Goal: Task Accomplishment & Management: Complete application form

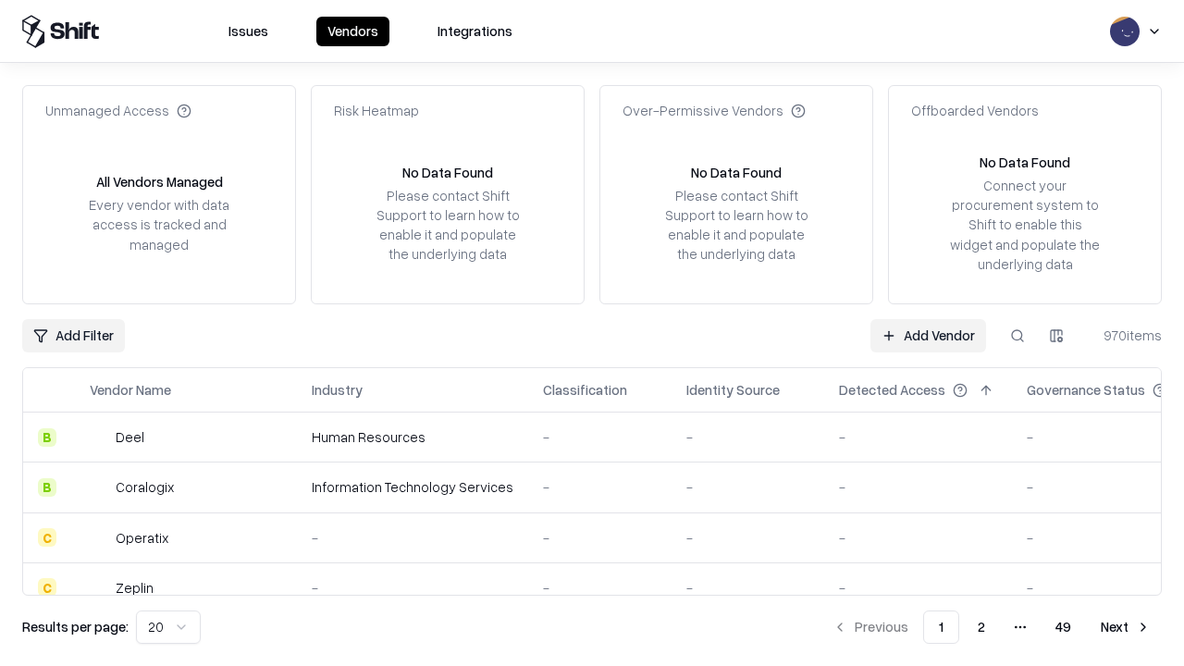
click at [927, 335] on link "Add Vendor" at bounding box center [928, 335] width 116 height 33
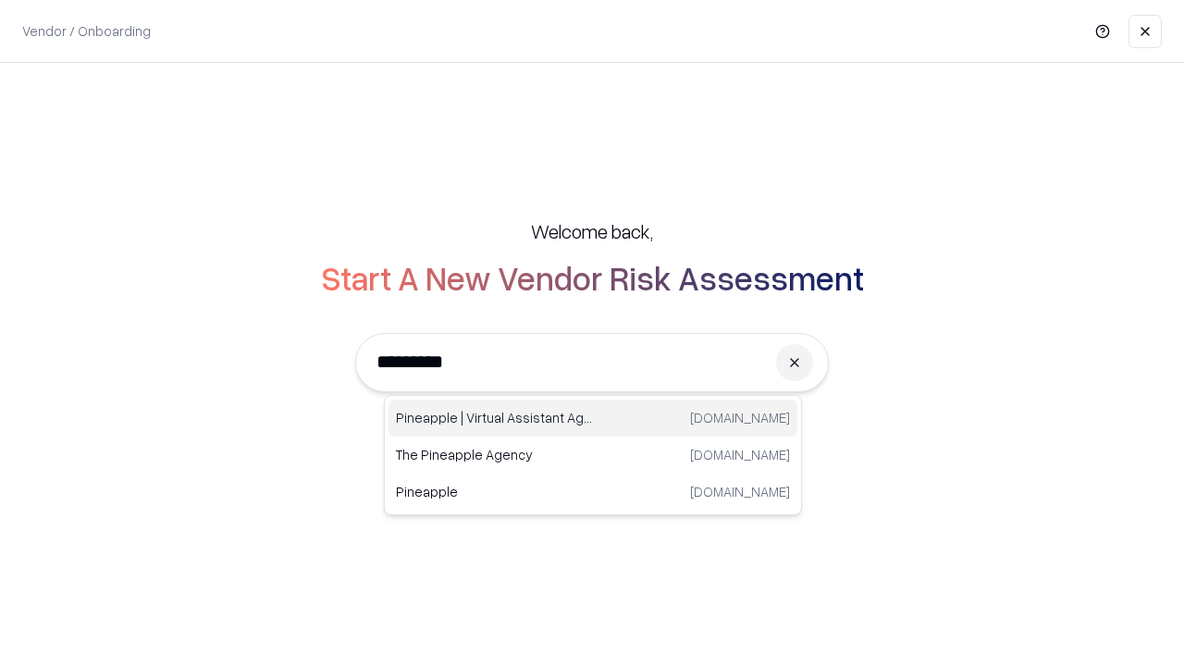
click at [593, 418] on div "Pineapple | Virtual Assistant Agency trypineapple.com" at bounding box center [592, 417] width 409 height 37
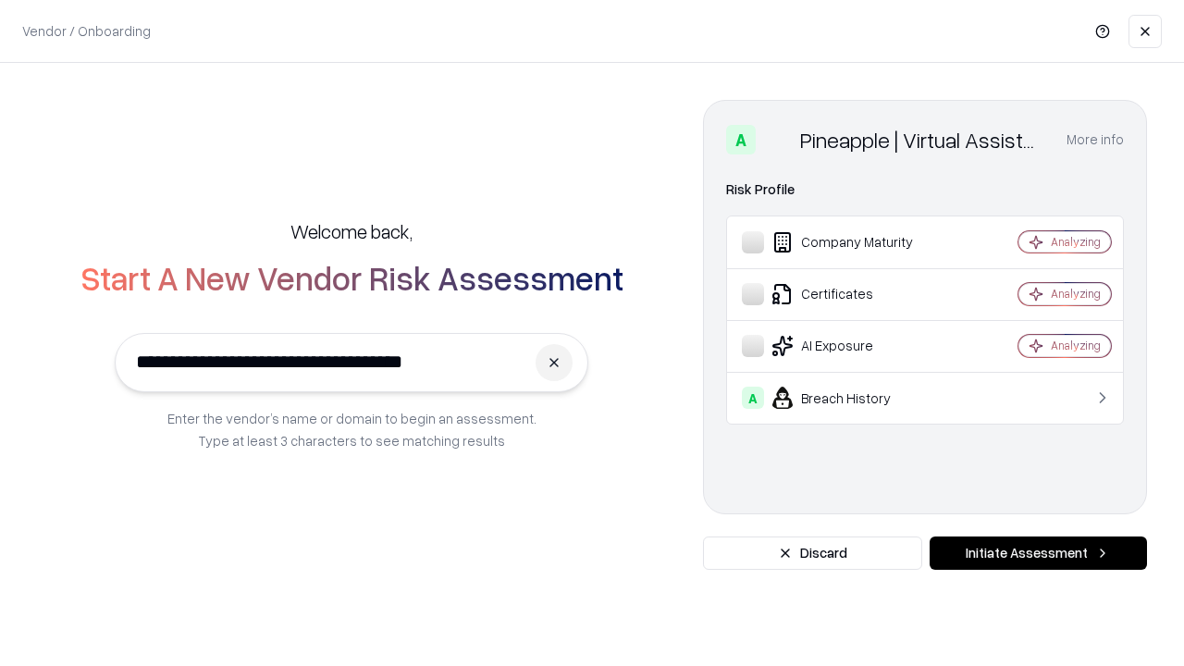
type input "**********"
click at [1037, 553] on button "Initiate Assessment" at bounding box center [1037, 552] width 217 height 33
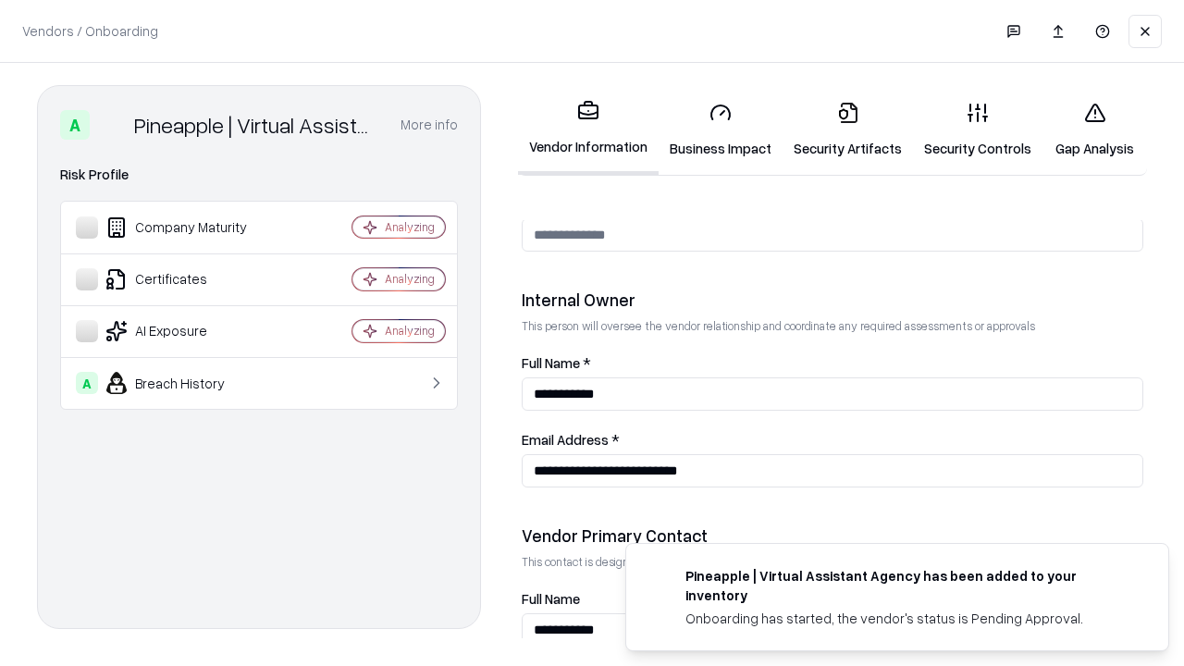
scroll to position [958, 0]
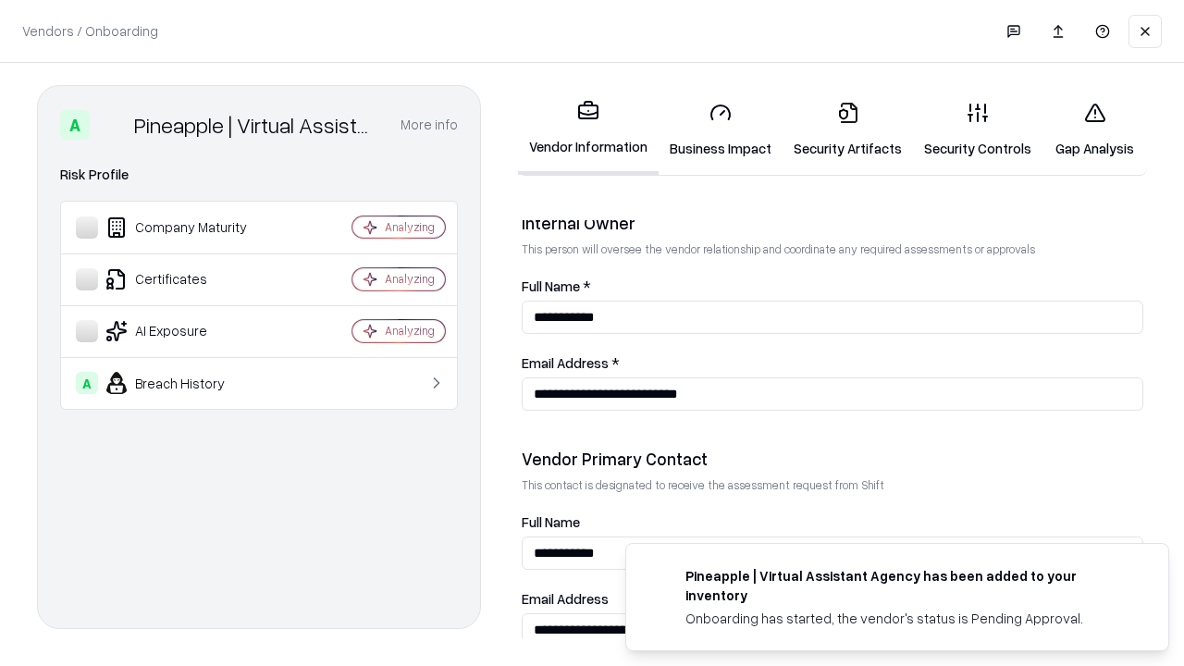
click at [720, 129] on link "Business Impact" at bounding box center [720, 130] width 124 height 86
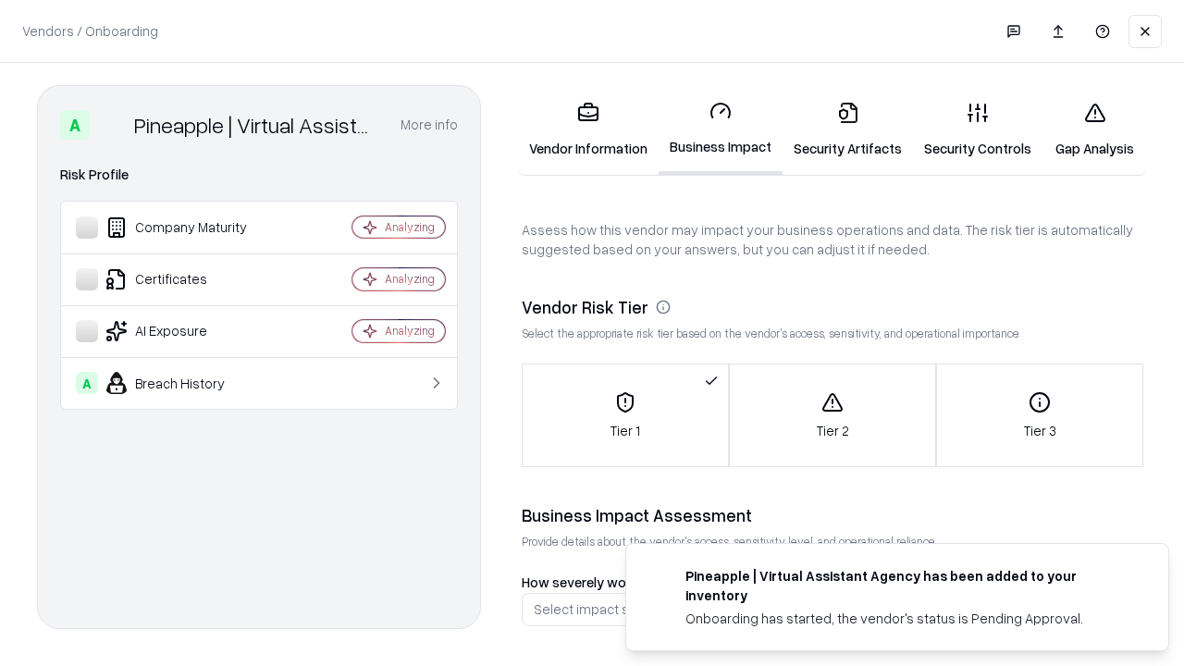
click at [847, 129] on link "Security Artifacts" at bounding box center [847, 130] width 130 height 86
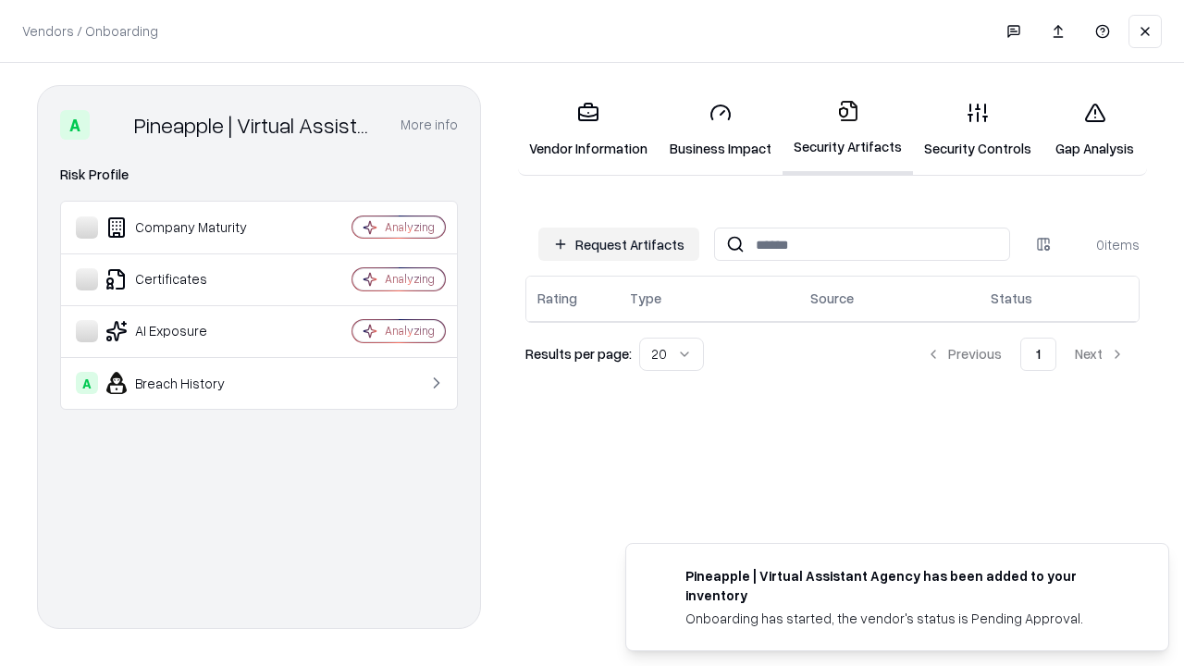
click at [619, 244] on button "Request Artifacts" at bounding box center [618, 243] width 161 height 33
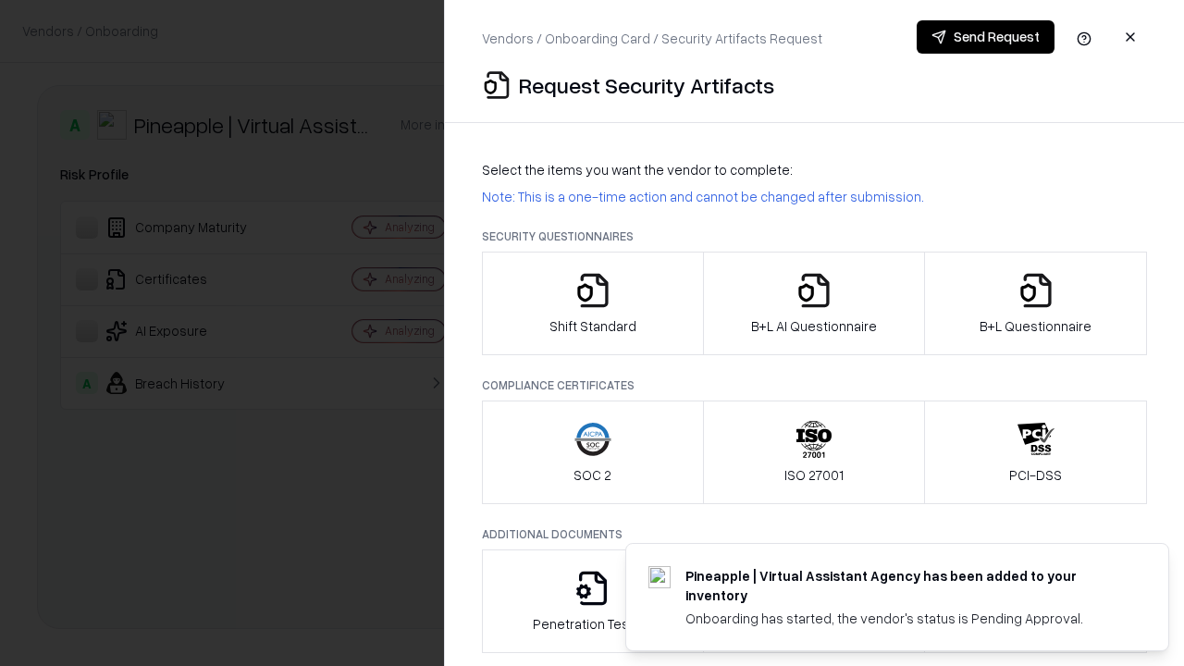
click at [592, 303] on icon "button" at bounding box center [592, 290] width 37 height 37
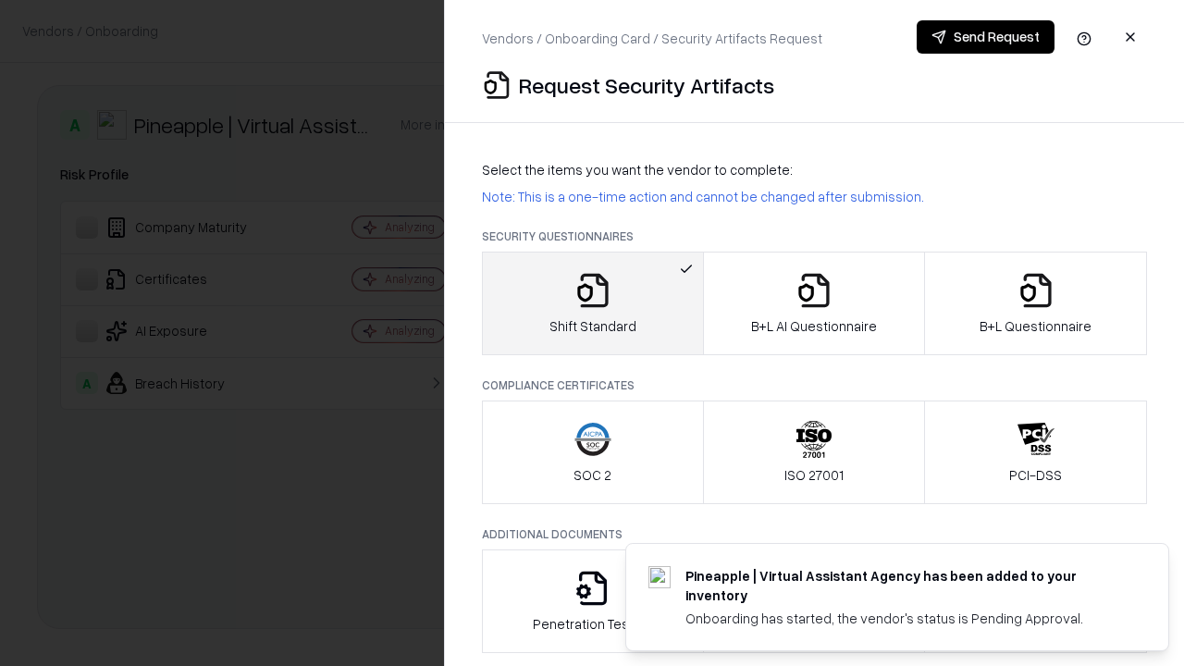
click at [985, 37] on button "Send Request" at bounding box center [985, 36] width 138 height 33
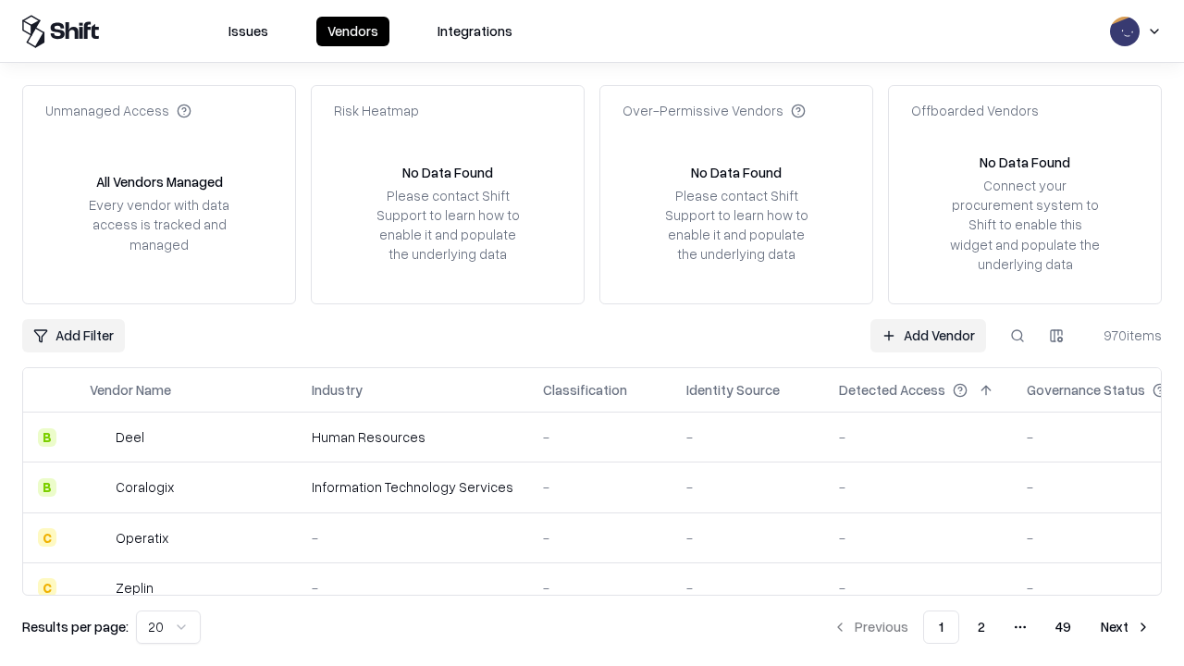
click at [1017, 335] on button at bounding box center [1016, 335] width 33 height 33
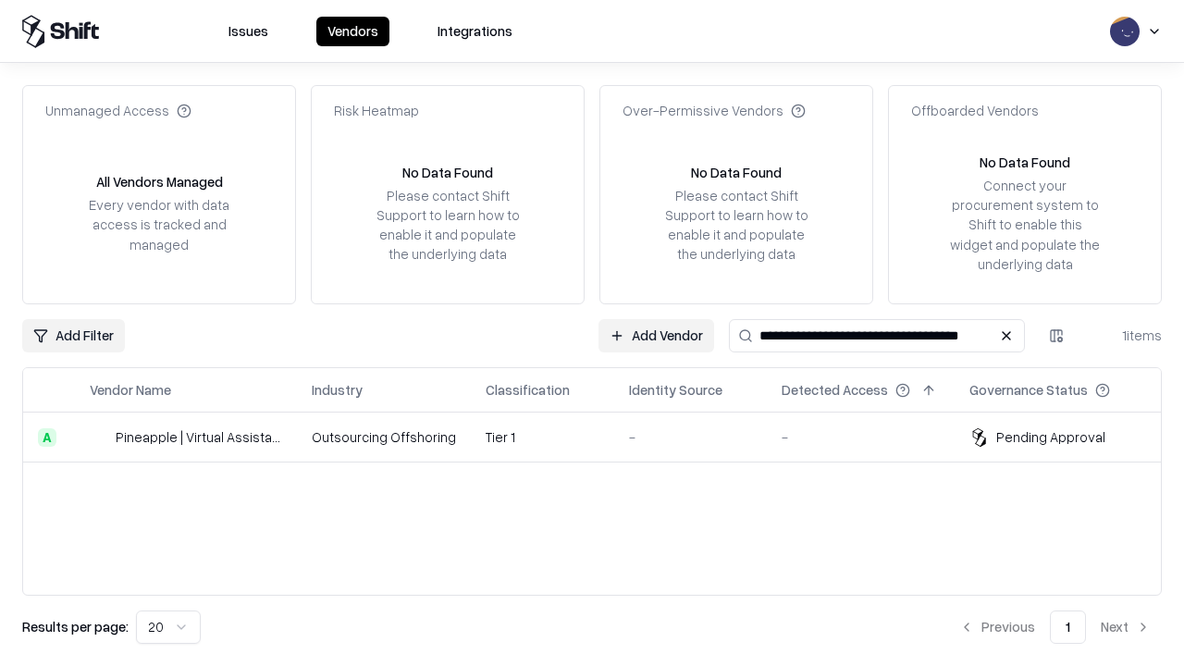
type input "**********"
click at [603, 436] on td "Tier 1" at bounding box center [542, 437] width 143 height 50
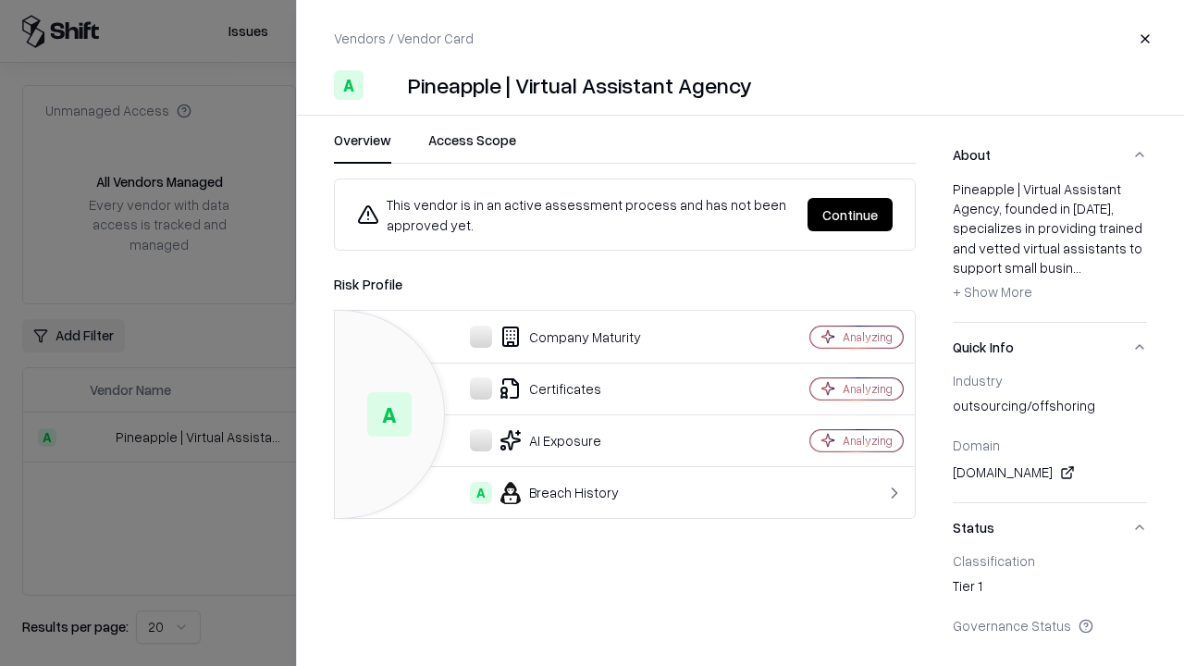
click at [850, 215] on button "Continue" at bounding box center [849, 214] width 85 height 33
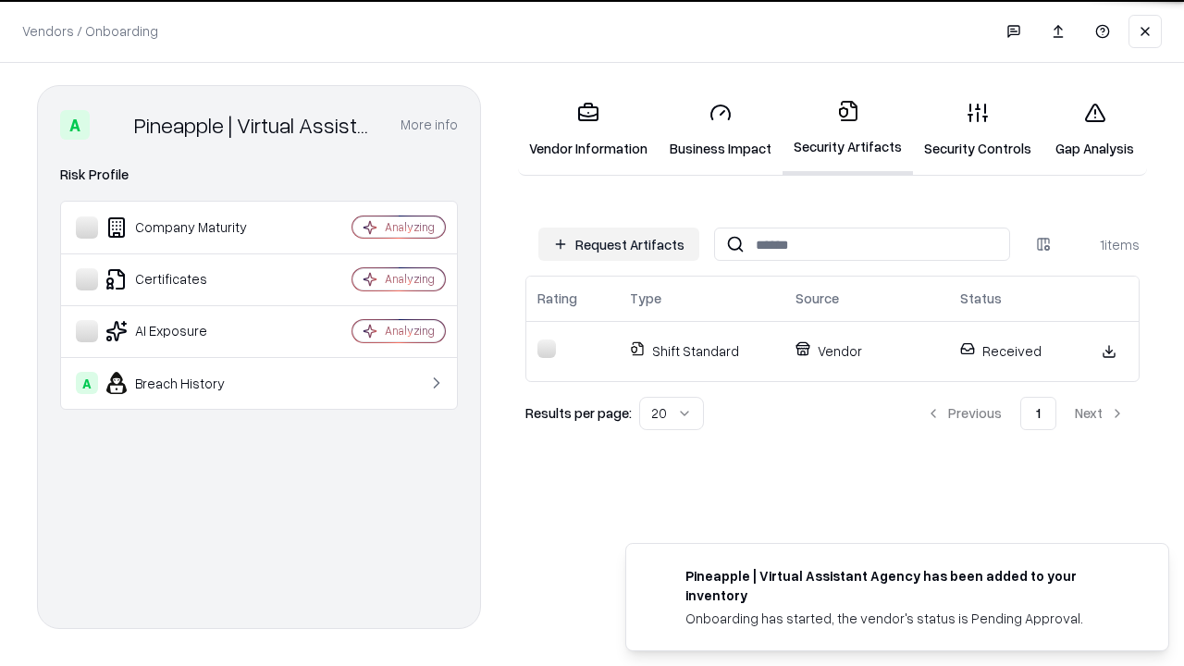
click at [977, 129] on link "Security Controls" at bounding box center [977, 130] width 129 height 86
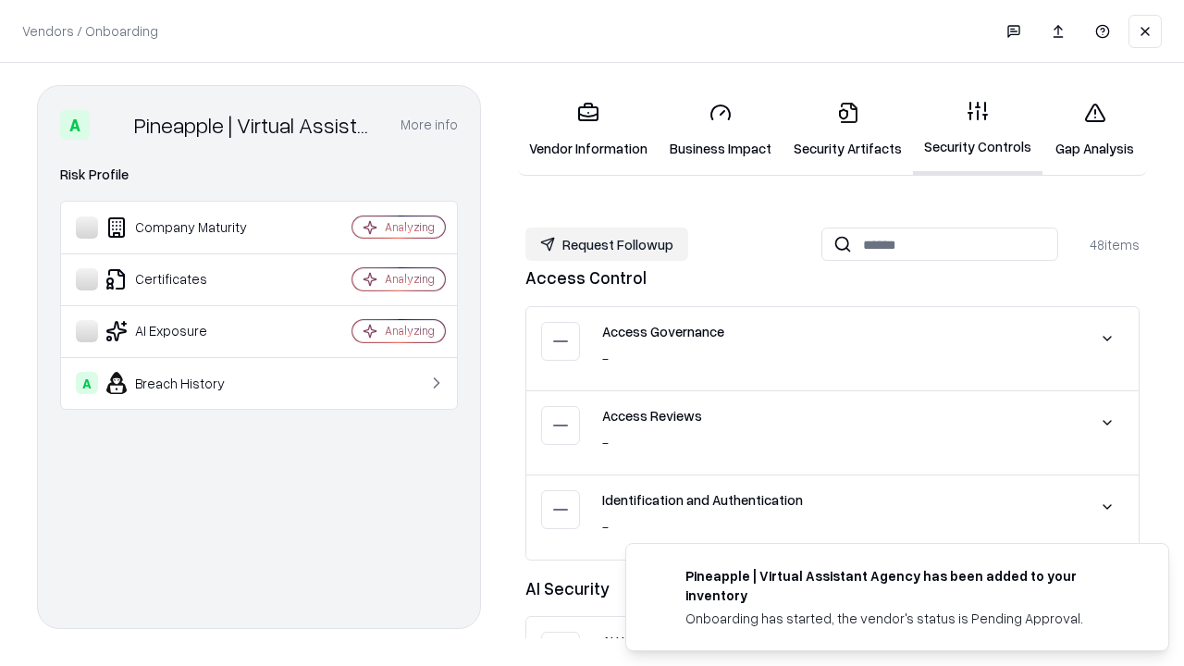
click at [607, 244] on button "Request Followup" at bounding box center [606, 243] width 163 height 33
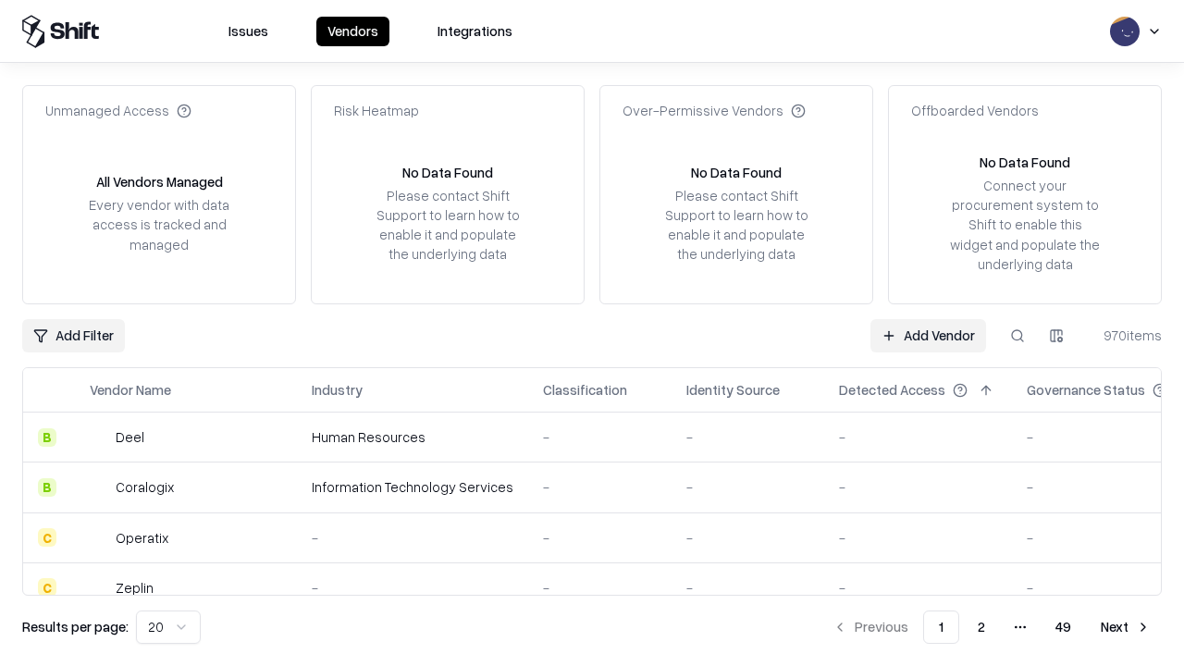
click at [927, 335] on link "Add Vendor" at bounding box center [928, 335] width 116 height 33
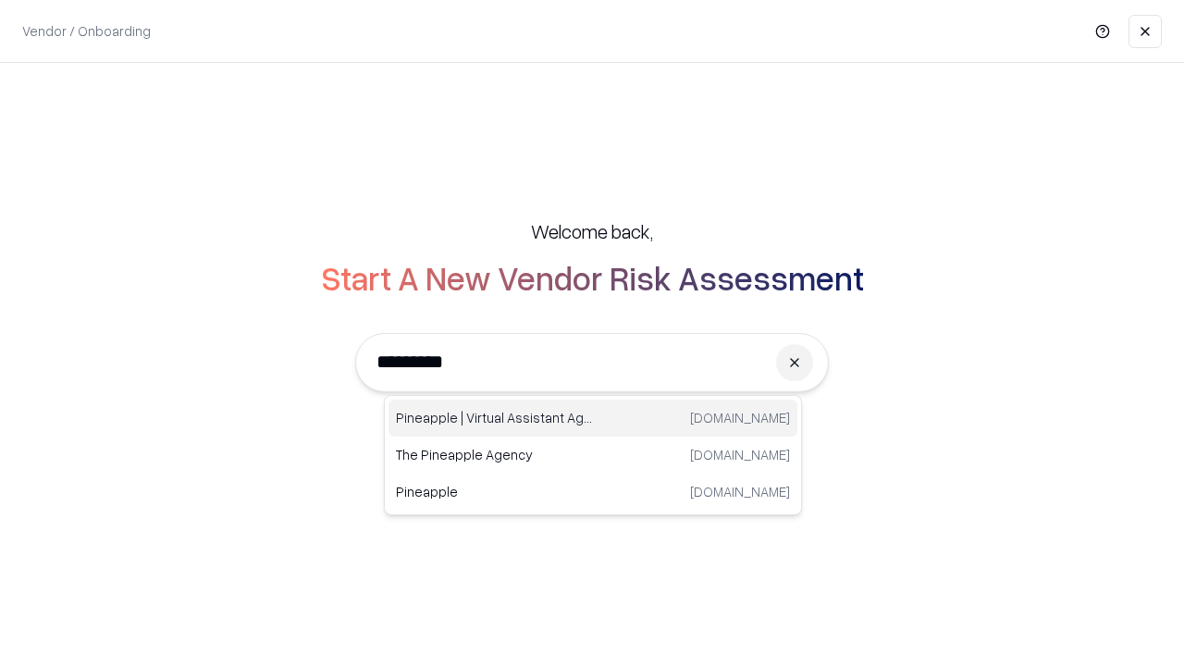
click at [593, 418] on div "Pineapple | Virtual Assistant Agency trypineapple.com" at bounding box center [592, 417] width 409 height 37
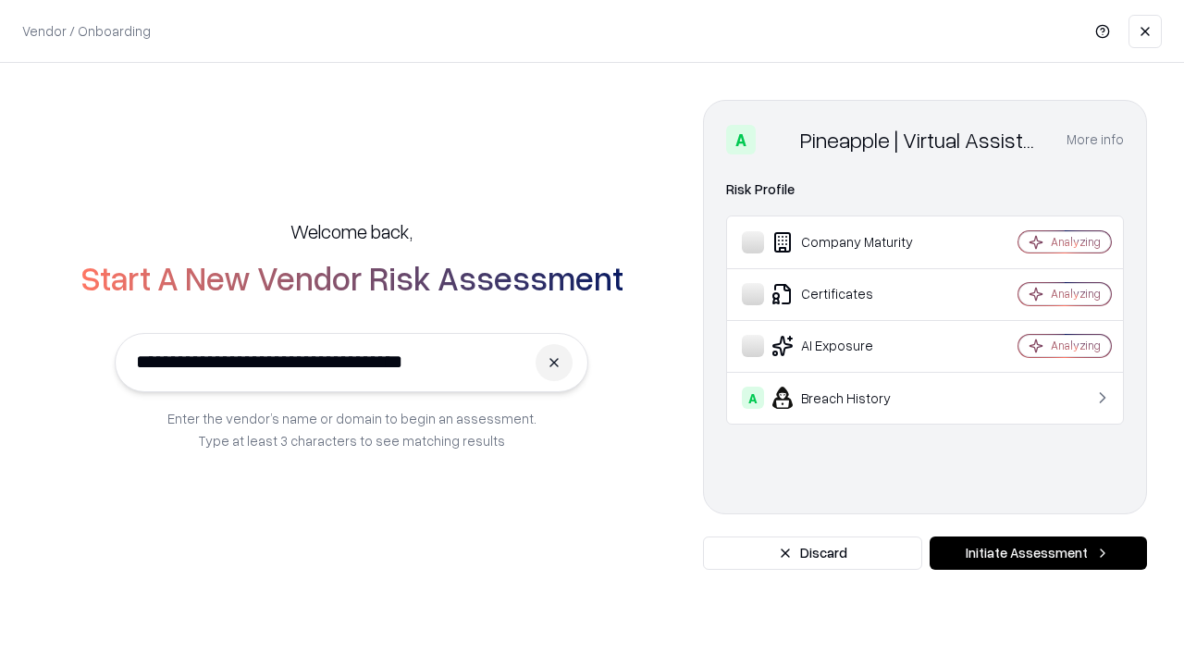
type input "**********"
click at [1037, 553] on button "Initiate Assessment" at bounding box center [1037, 552] width 217 height 33
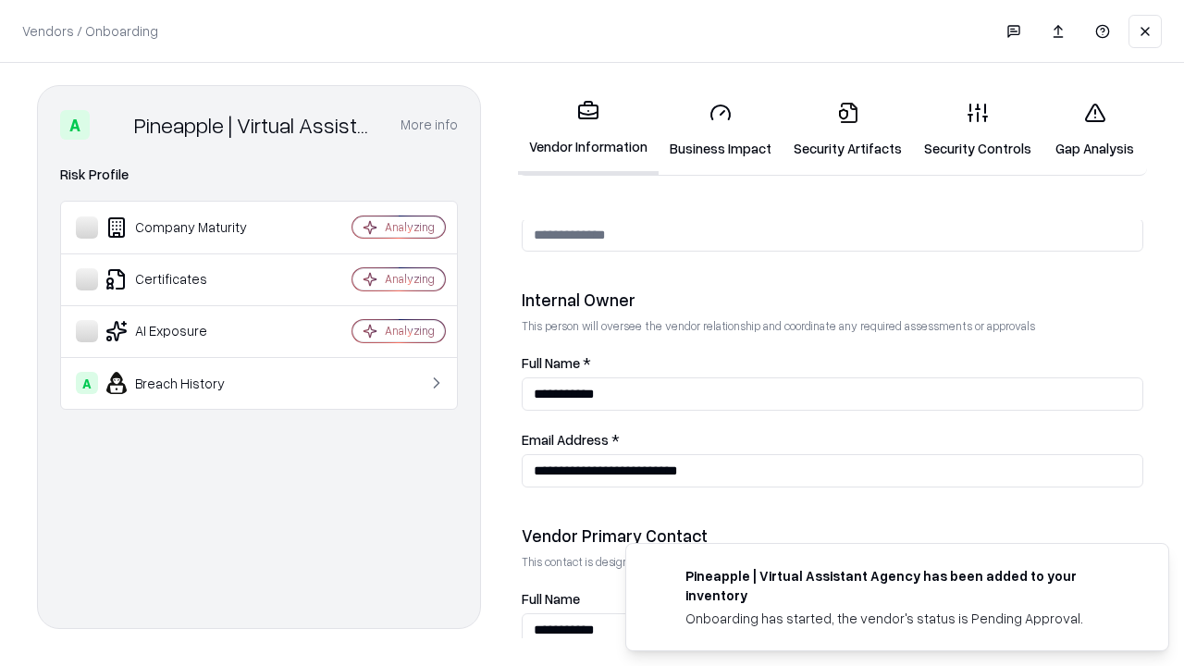
scroll to position [958, 0]
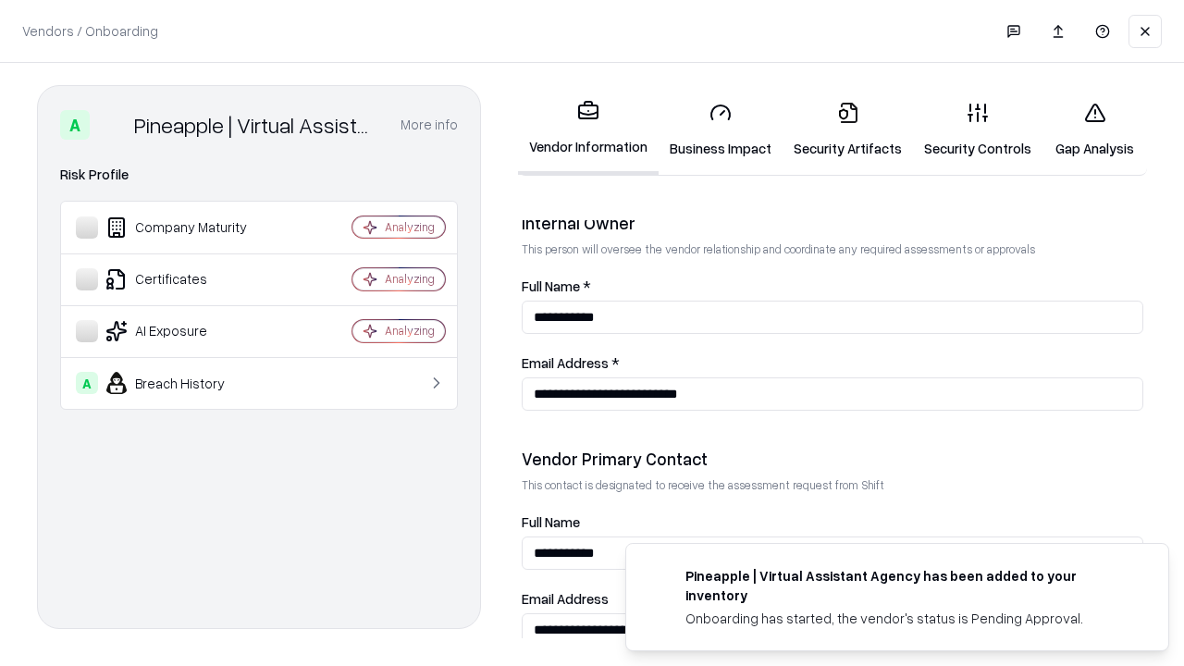
click at [1094, 129] on link "Gap Analysis" at bounding box center [1094, 130] width 104 height 86
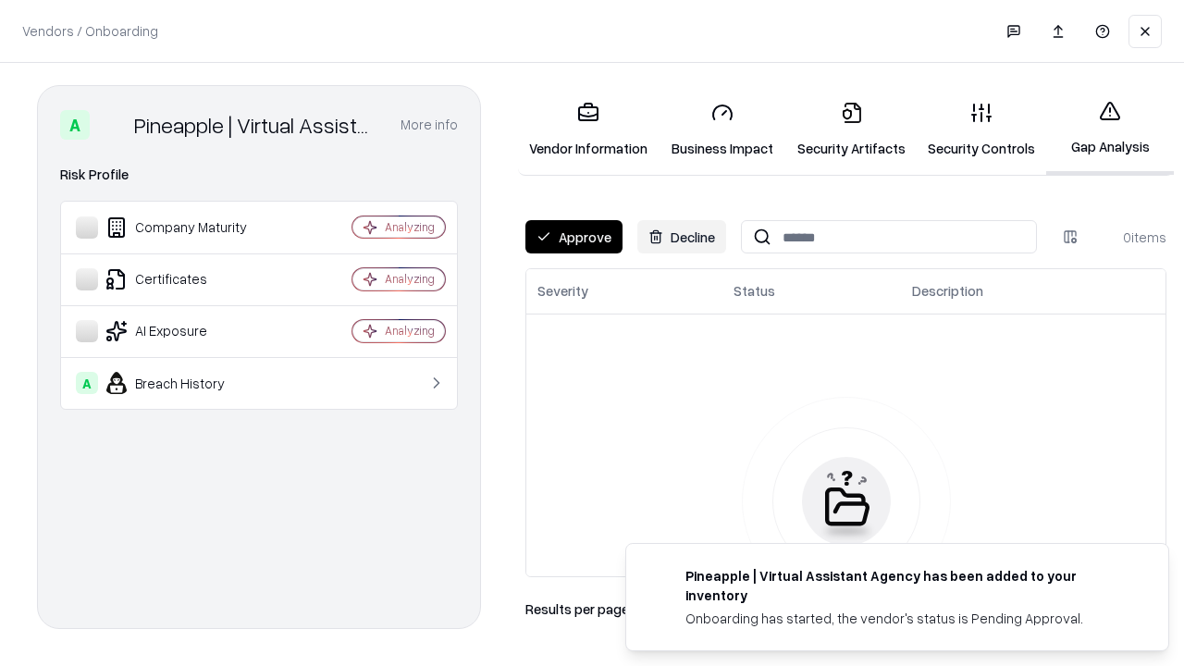
click at [573, 237] on button "Approve" at bounding box center [573, 236] width 97 height 33
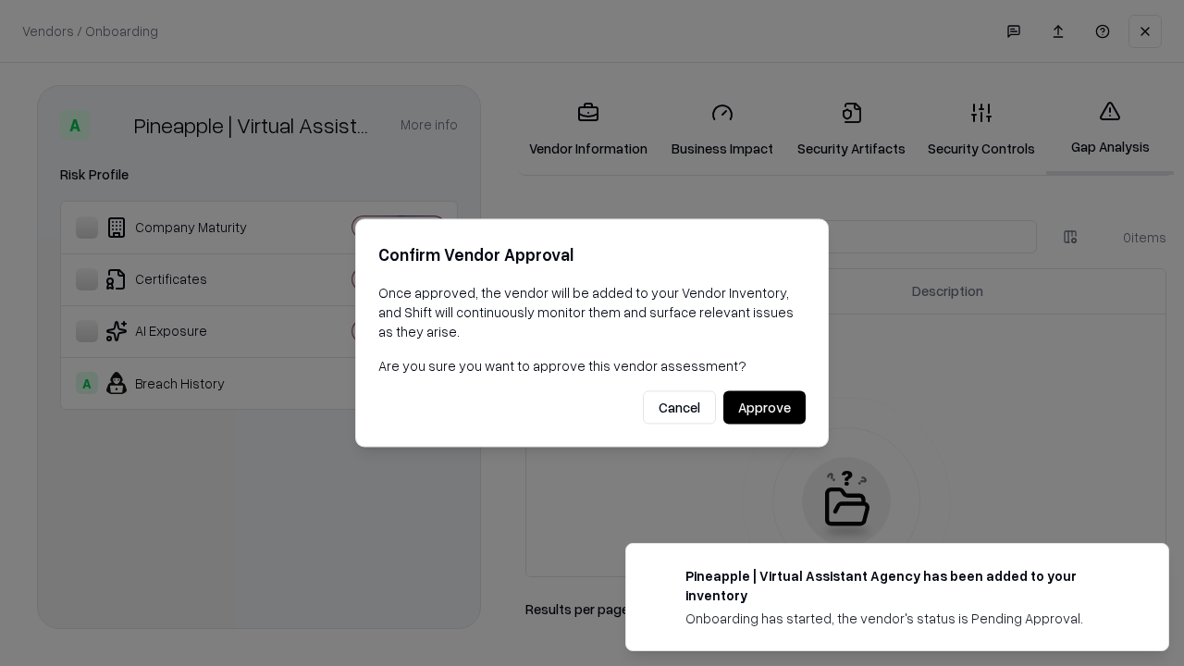
click at [764, 407] on button "Approve" at bounding box center [764, 407] width 82 height 33
